Goal: Find specific fact: Find contact information

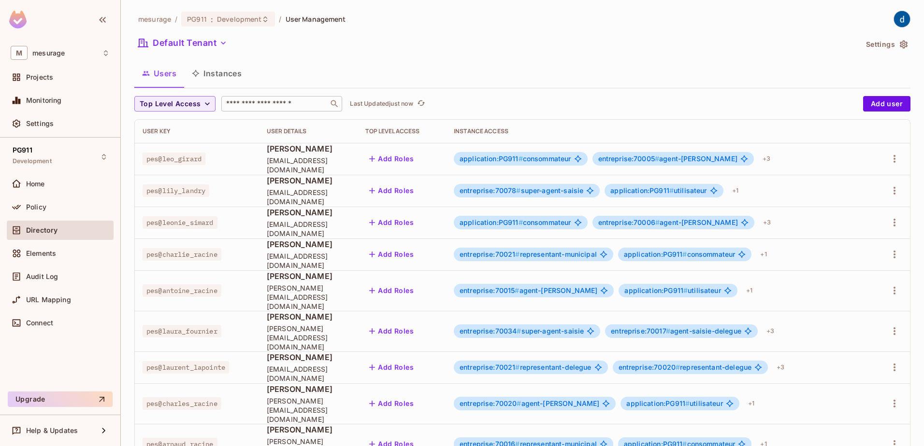
click at [256, 106] on input "text" at bounding box center [274, 104] width 101 height 10
click at [262, 109] on input "text" at bounding box center [274, 104] width 101 height 10
paste input "**********"
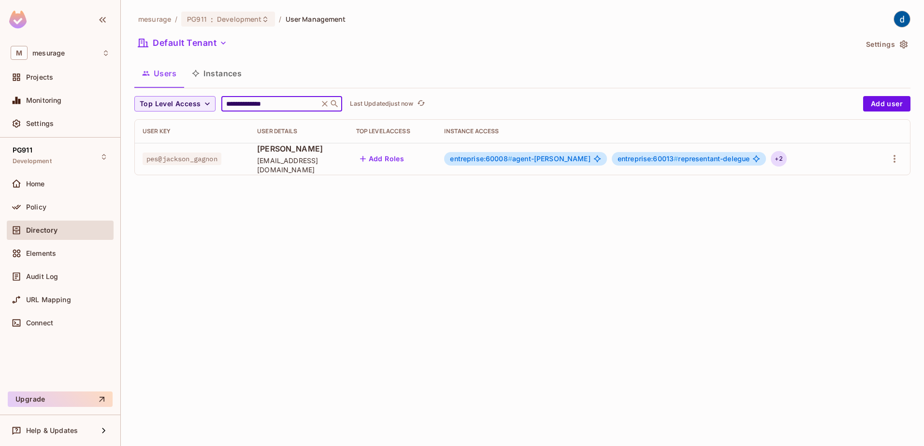
type input "**********"
click at [785, 162] on div "+ 2" at bounding box center [778, 158] width 15 height 15
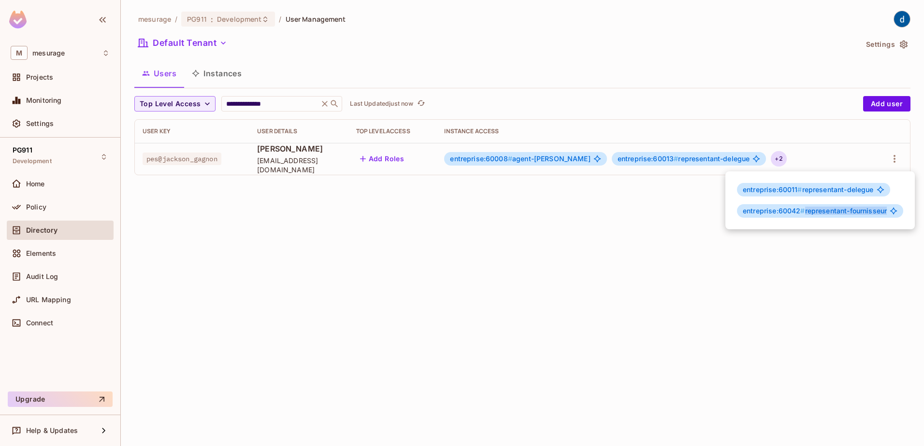
drag, startPoint x: 806, startPoint y: 212, endPoint x: 887, endPoint y: 213, distance: 80.7
click at [887, 213] on span "entreprise:60042 # representant-fournisseur" at bounding box center [815, 211] width 144 height 8
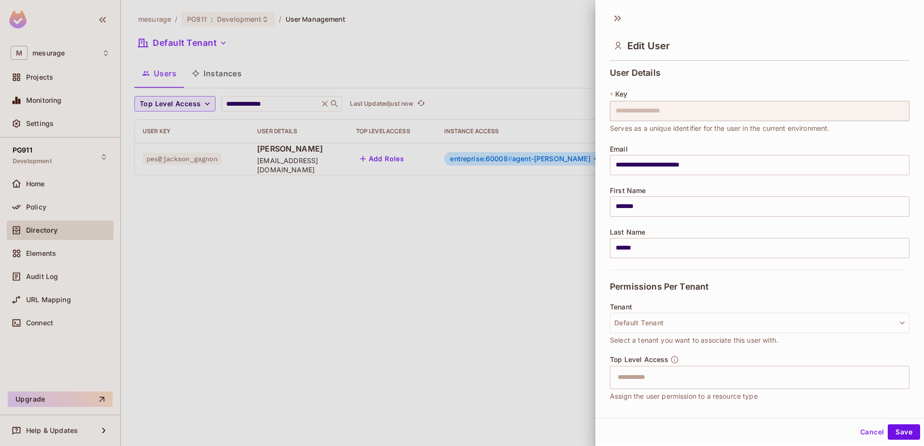
click at [516, 48] on div at bounding box center [462, 223] width 924 height 446
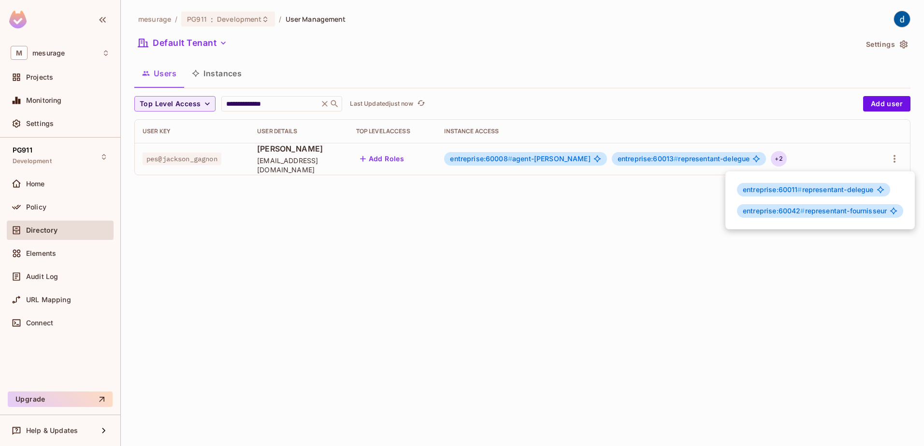
click at [326, 104] on div at bounding box center [462, 223] width 924 height 446
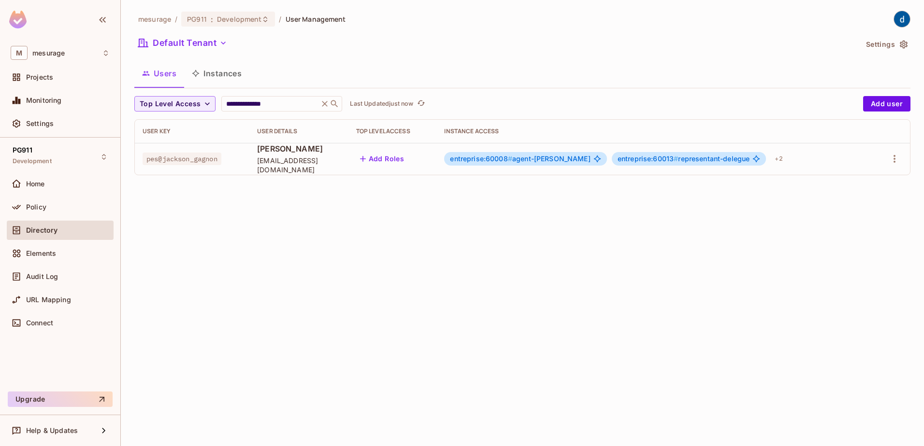
click at [328, 104] on icon at bounding box center [325, 104] width 6 height 6
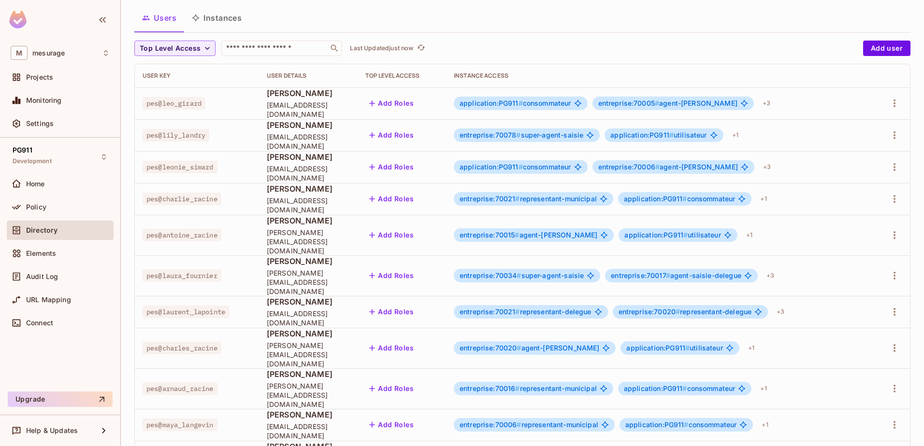
scroll to position [97, 0]
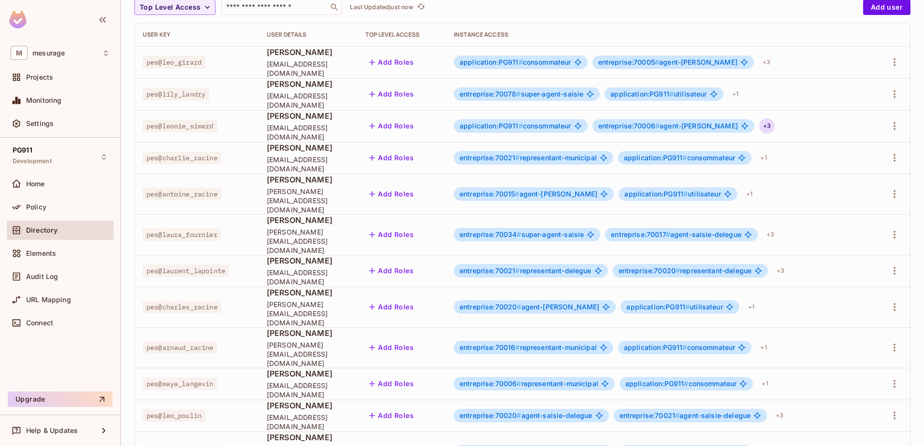
click at [759, 129] on div "+ 3" at bounding box center [766, 125] width 15 height 15
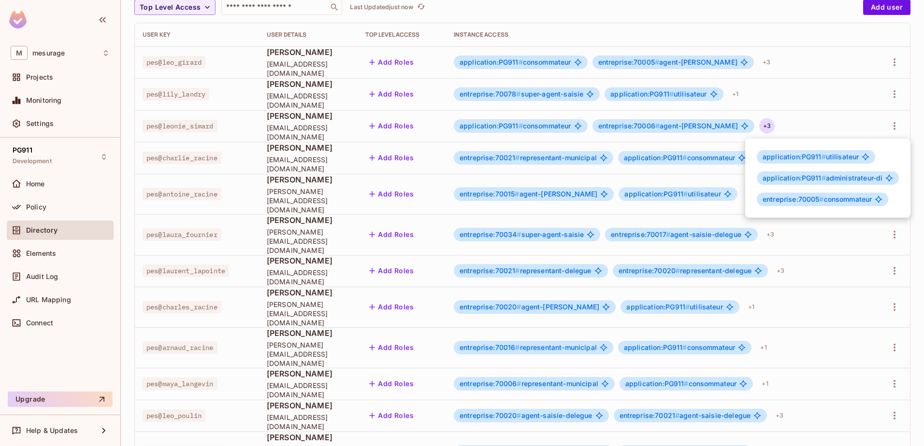
click at [798, 382] on div at bounding box center [462, 223] width 924 height 446
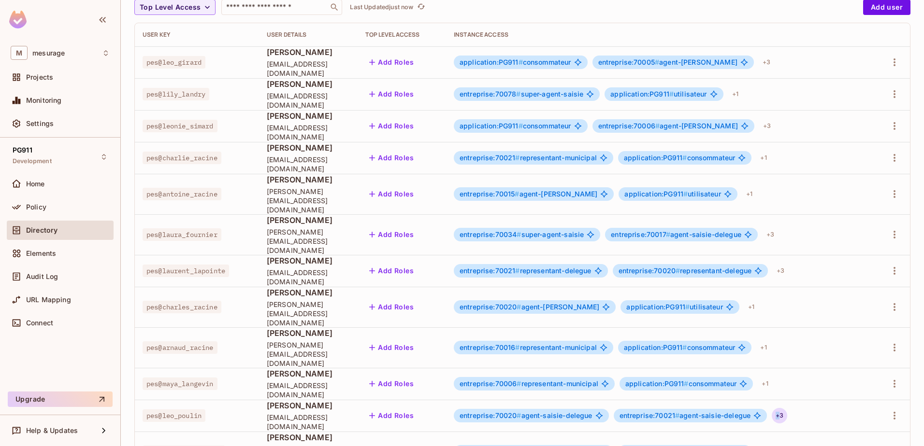
click at [787, 408] on div "+ 3" at bounding box center [779, 415] width 15 height 15
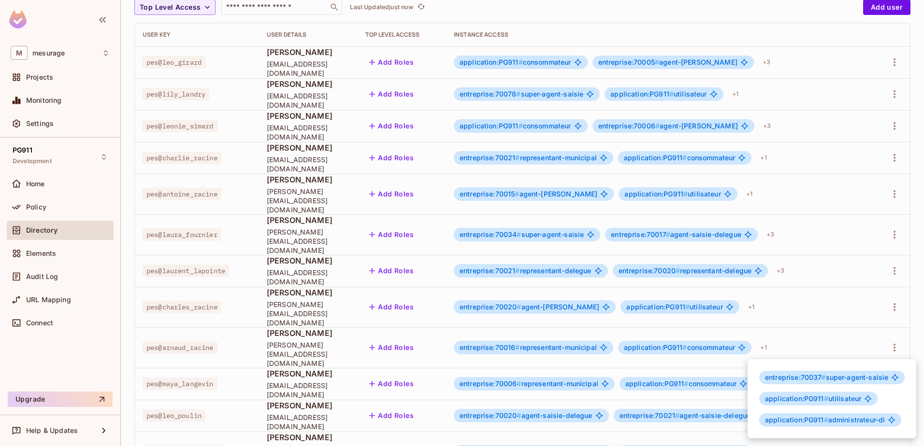
click at [918, 204] on div at bounding box center [462, 223] width 924 height 446
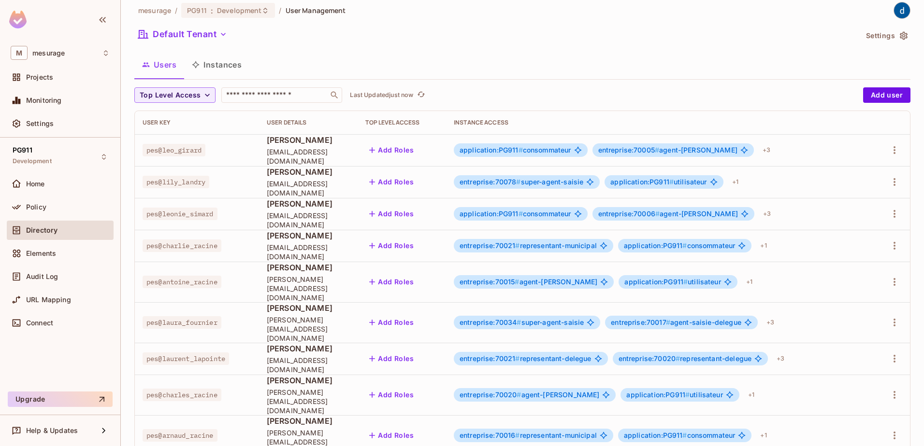
scroll to position [0, 0]
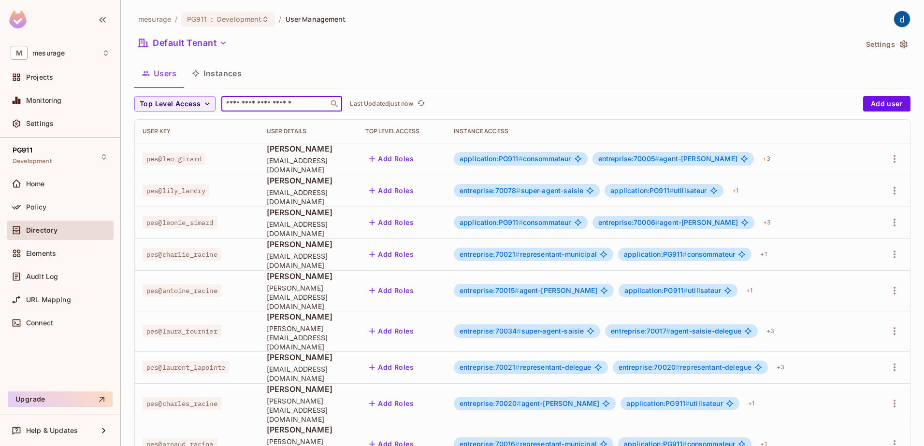
click at [268, 104] on input "text" at bounding box center [274, 104] width 101 height 10
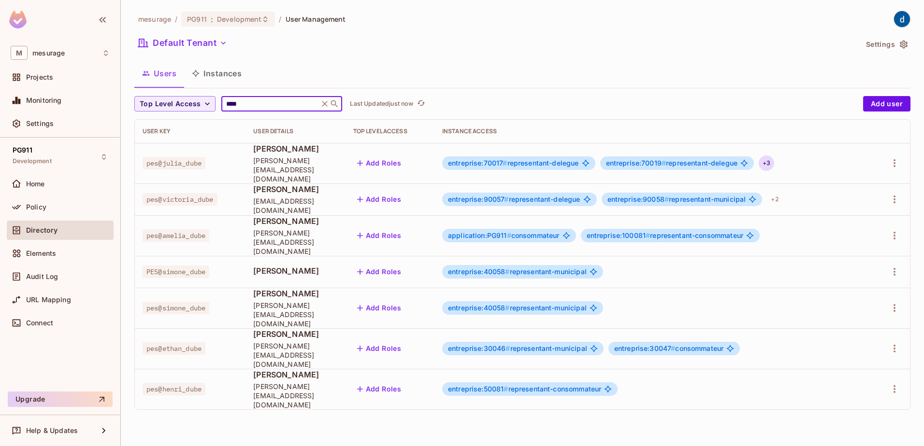
type input "****"
click at [774, 159] on div "+ 3" at bounding box center [766, 163] width 15 height 15
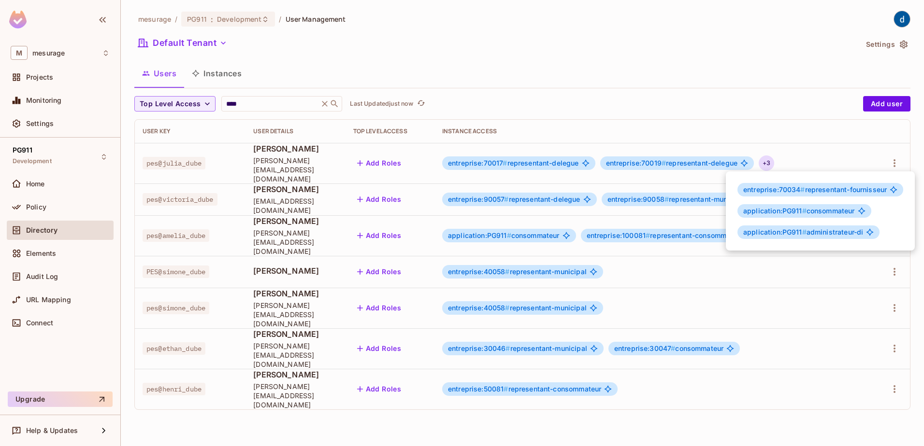
click at [681, 408] on div at bounding box center [462, 223] width 924 height 446
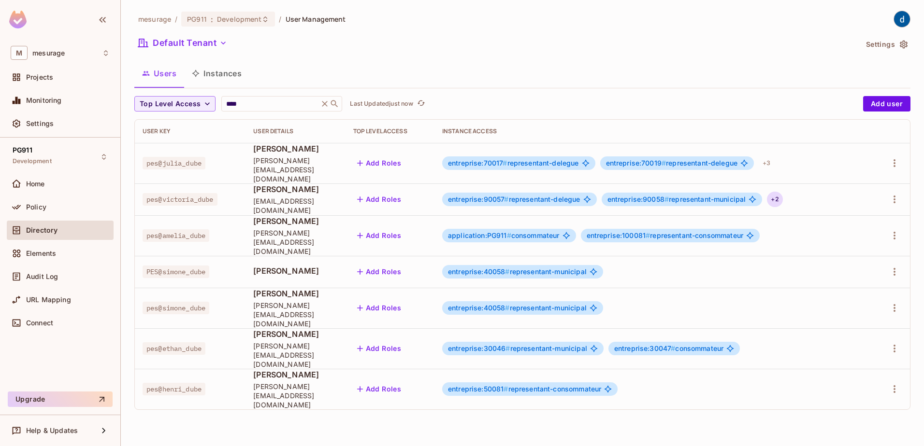
click at [782, 192] on div "+ 2" at bounding box center [774, 199] width 15 height 15
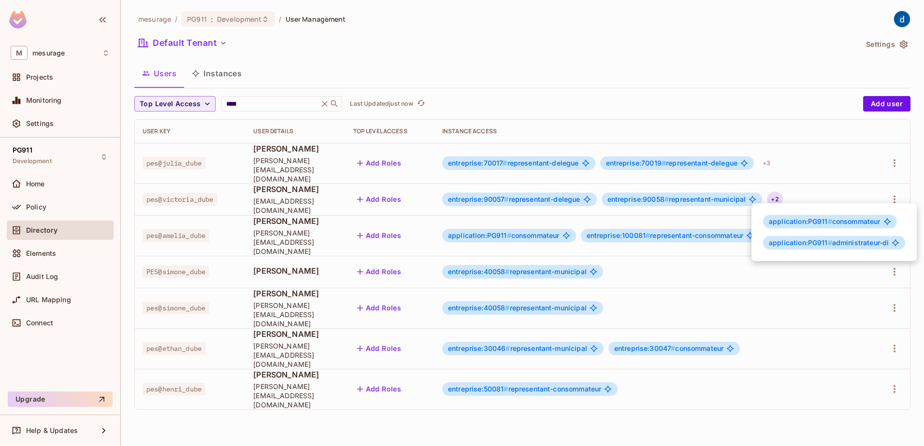
click at [625, 410] on div at bounding box center [462, 223] width 924 height 446
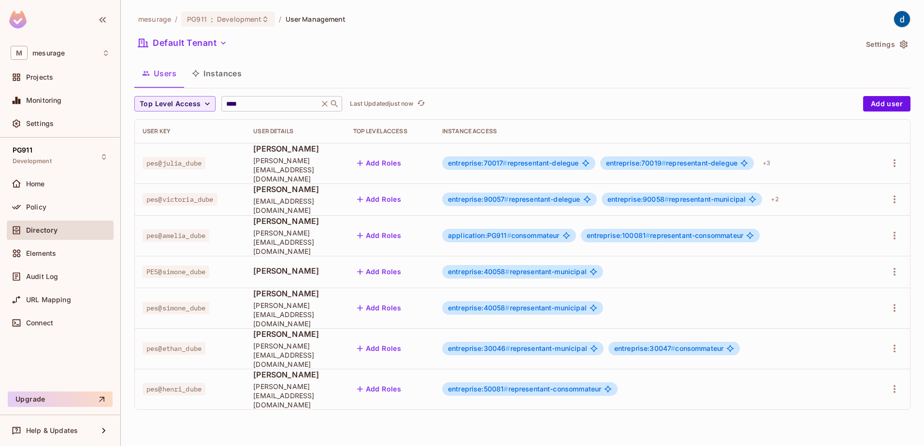
click at [327, 106] on icon at bounding box center [325, 104] width 6 height 6
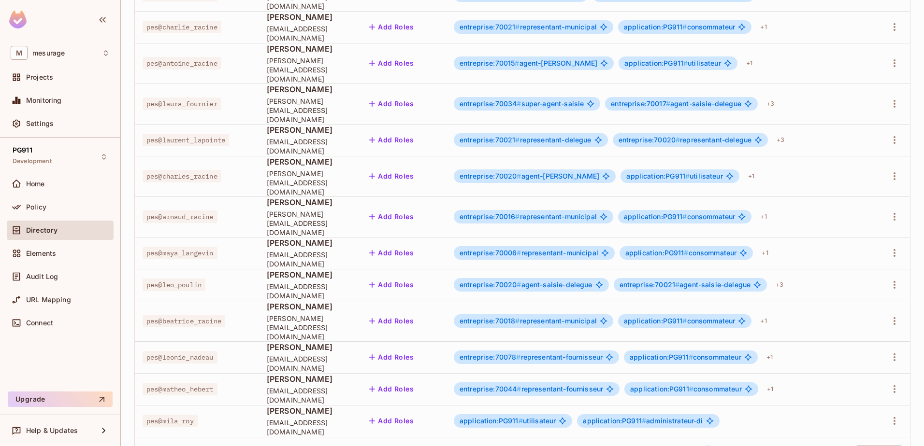
scroll to position [229, 0]
click at [787, 276] on div "+ 3" at bounding box center [779, 283] width 15 height 15
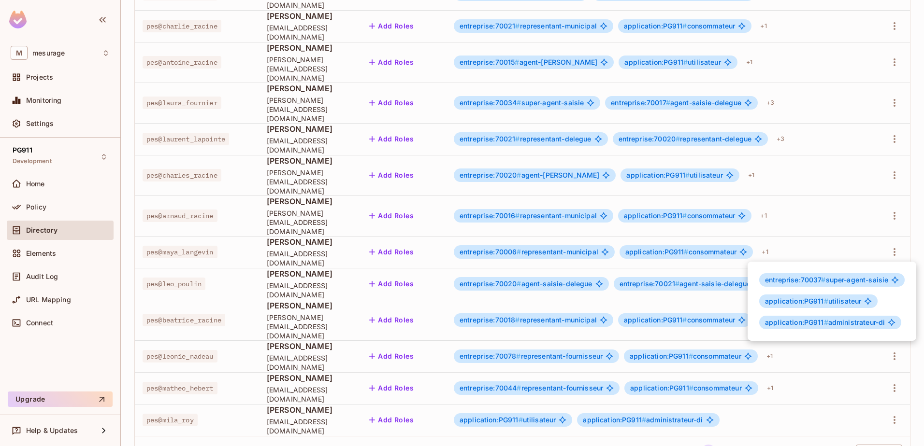
click at [856, 410] on div at bounding box center [462, 223] width 924 height 446
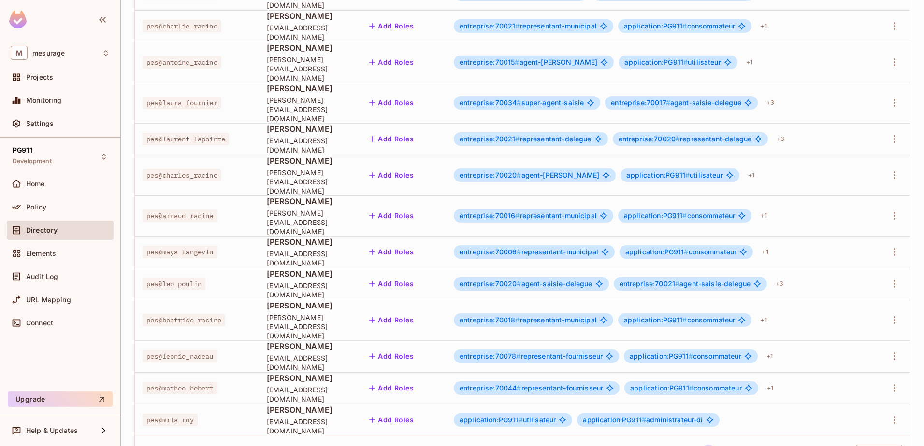
click at [856, 410] on body "M mesurage Projects Monitoring Settings PG911 Development Home Policy Directory…" at bounding box center [462, 223] width 924 height 446
click at [862, 425] on li "100 / page" at bounding box center [870, 425] width 48 height 20
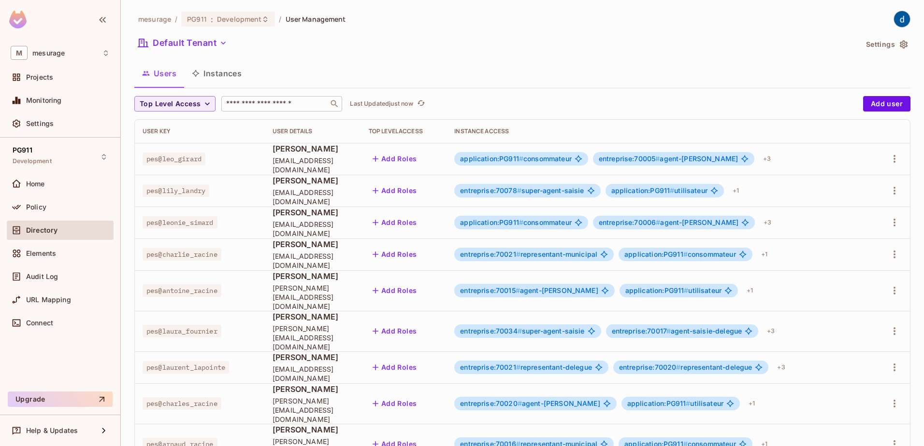
scroll to position [318, 0]
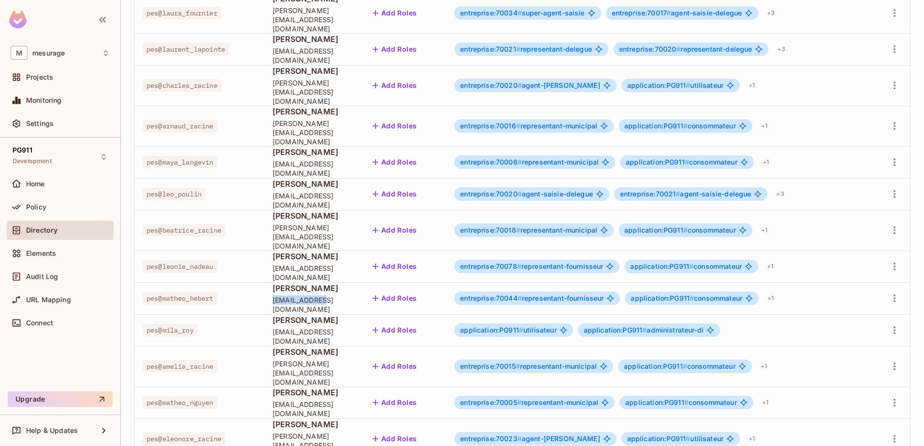
drag, startPoint x: 268, startPoint y: 264, endPoint x: 319, endPoint y: 264, distance: 51.7
click at [319, 296] on span "[EMAIL_ADDRESS][DOMAIN_NAME]" at bounding box center [312, 305] width 81 height 18
copy span "matheo_hebert"
drag, startPoint x: 266, startPoint y: 229, endPoint x: 314, endPoint y: 229, distance: 47.8
click at [314, 251] on td "[PERSON_NAME] [PERSON_NAME][EMAIL_ADDRESS][DOMAIN_NAME]" at bounding box center [313, 267] width 96 height 32
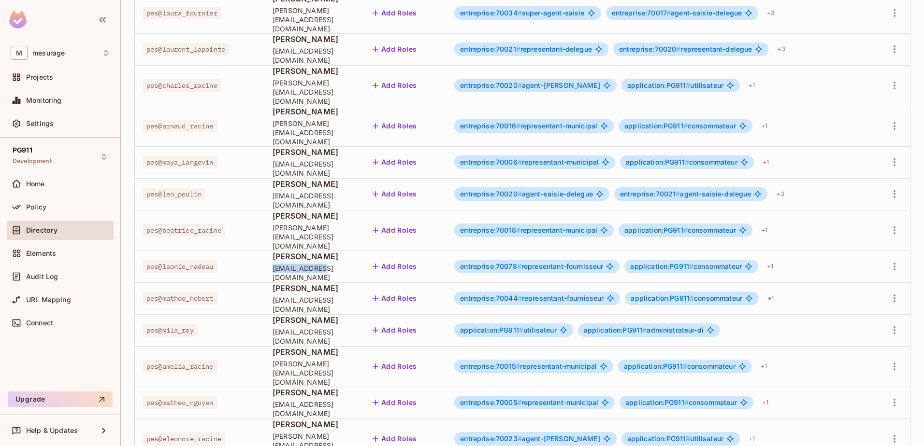
copy span "leonie_nadeau"
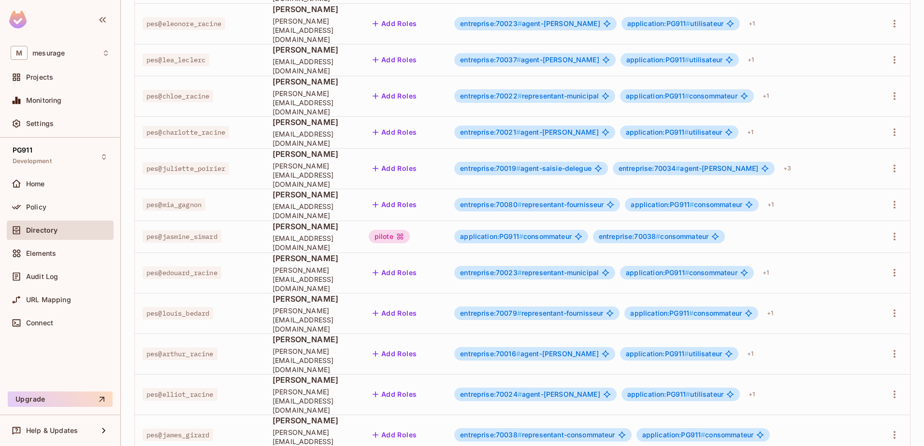
scroll to position [1084, 0]
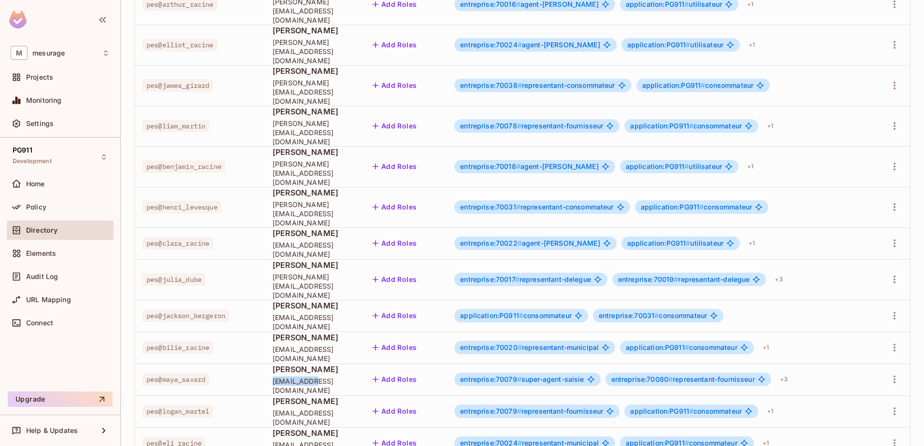
drag, startPoint x: 270, startPoint y: 231, endPoint x: 309, endPoint y: 233, distance: 39.7
click at [309, 377] on span "[EMAIL_ADDRESS][DOMAIN_NAME]" at bounding box center [312, 386] width 81 height 18
copy span "maya_savard"
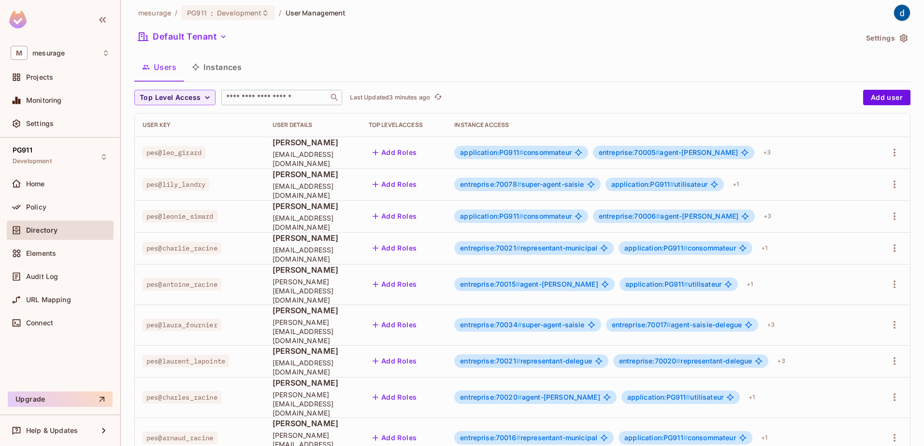
scroll to position [0, 0]
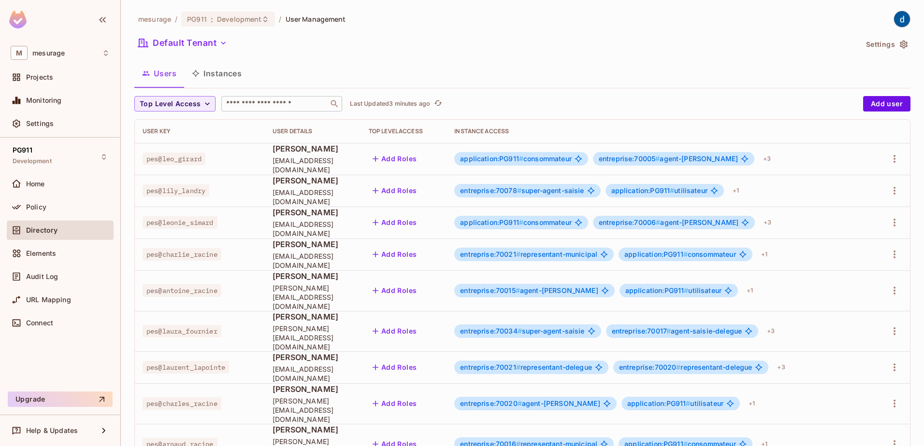
click at [265, 101] on input "text" at bounding box center [274, 104] width 101 height 10
paste input "**********"
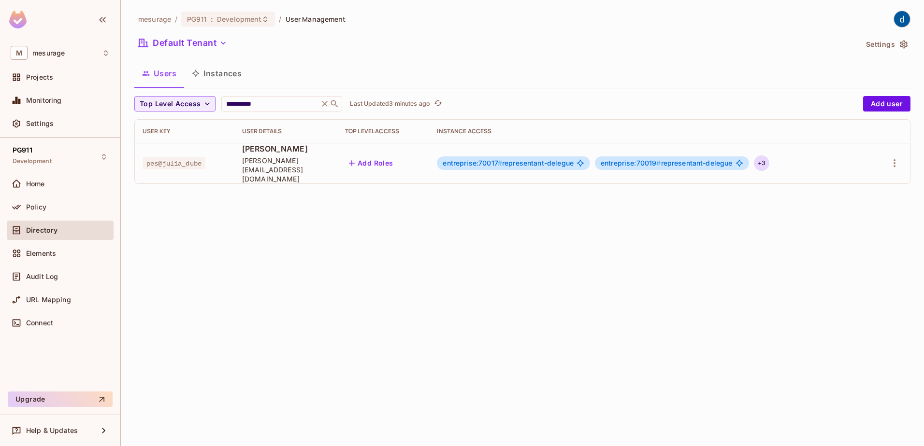
click at [769, 162] on div "+ 3" at bounding box center [761, 163] width 15 height 15
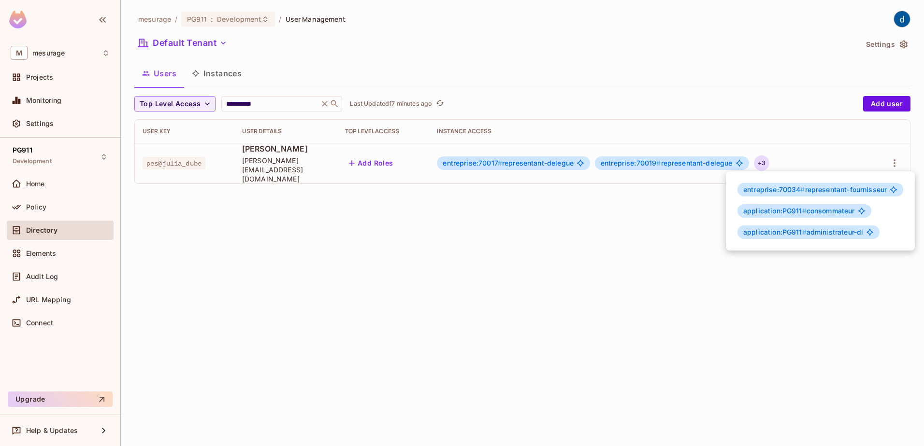
click at [257, 99] on div at bounding box center [462, 223] width 924 height 446
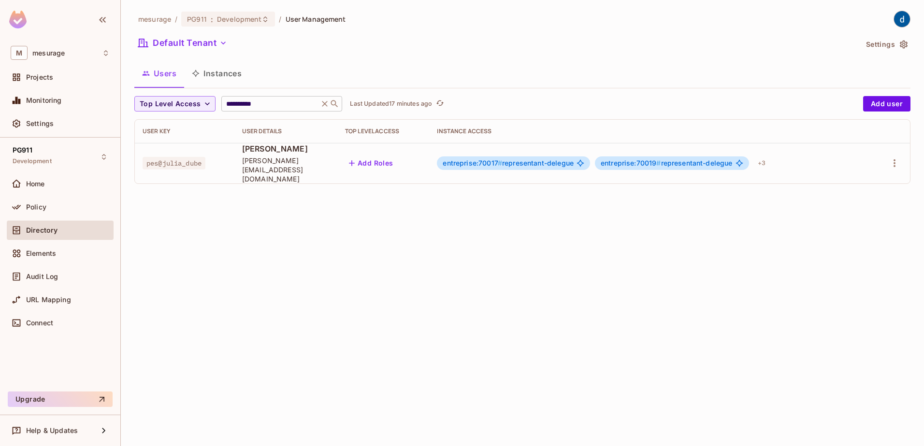
click at [262, 101] on input "**********" at bounding box center [270, 104] width 92 height 10
paste input "****"
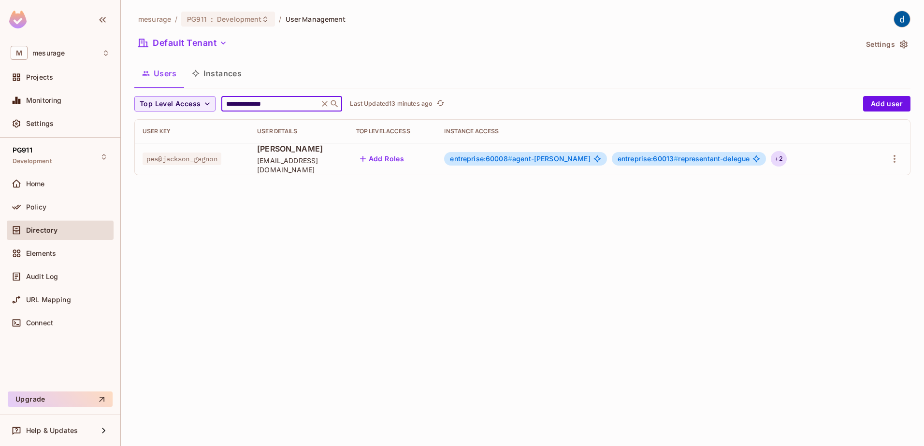
type input "**********"
click at [786, 159] on div "+ 2" at bounding box center [778, 158] width 15 height 15
